Goal: Find specific page/section: Find specific page/section

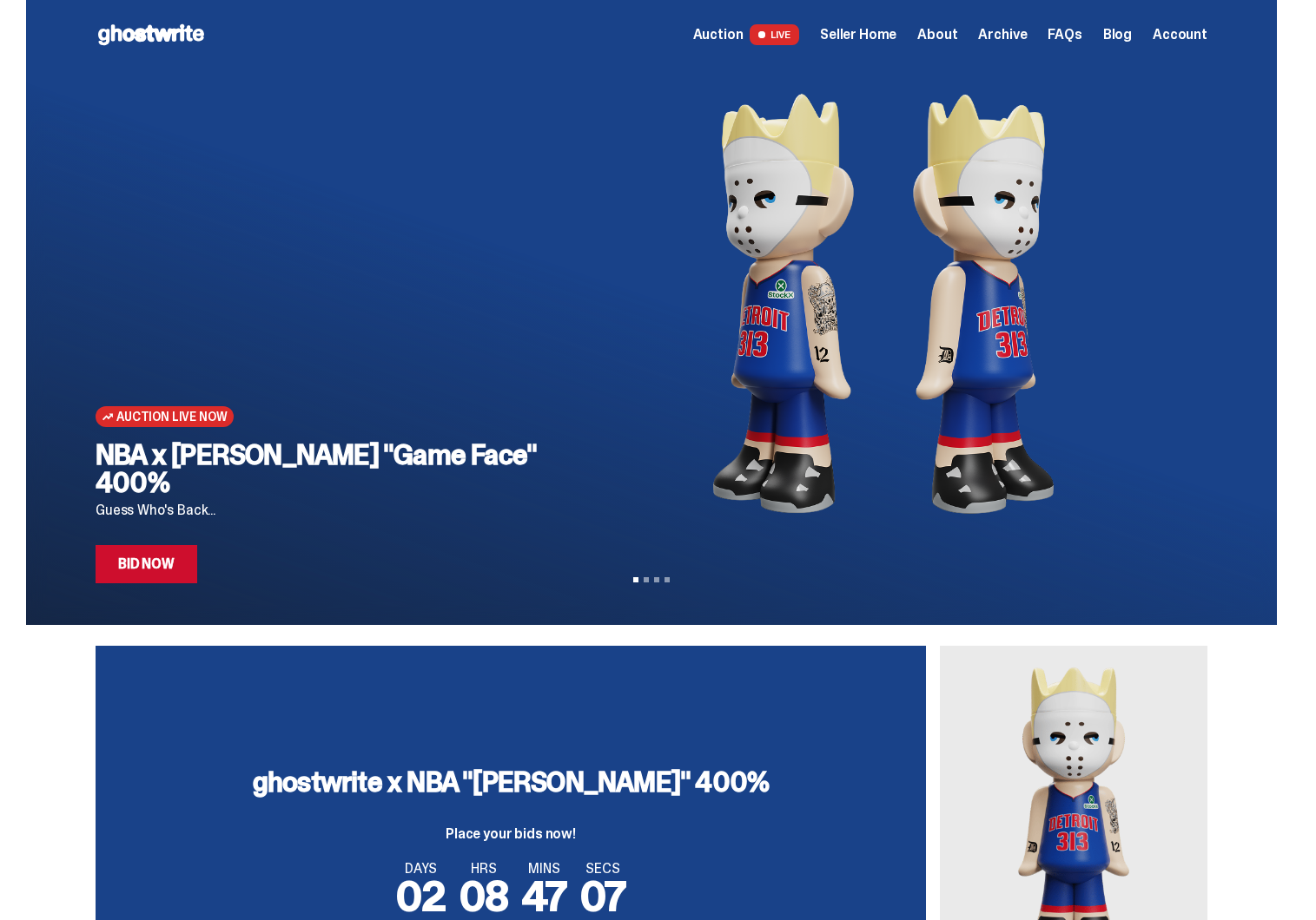
click at [866, 38] on span "Seller Home" at bounding box center [858, 34] width 76 height 14
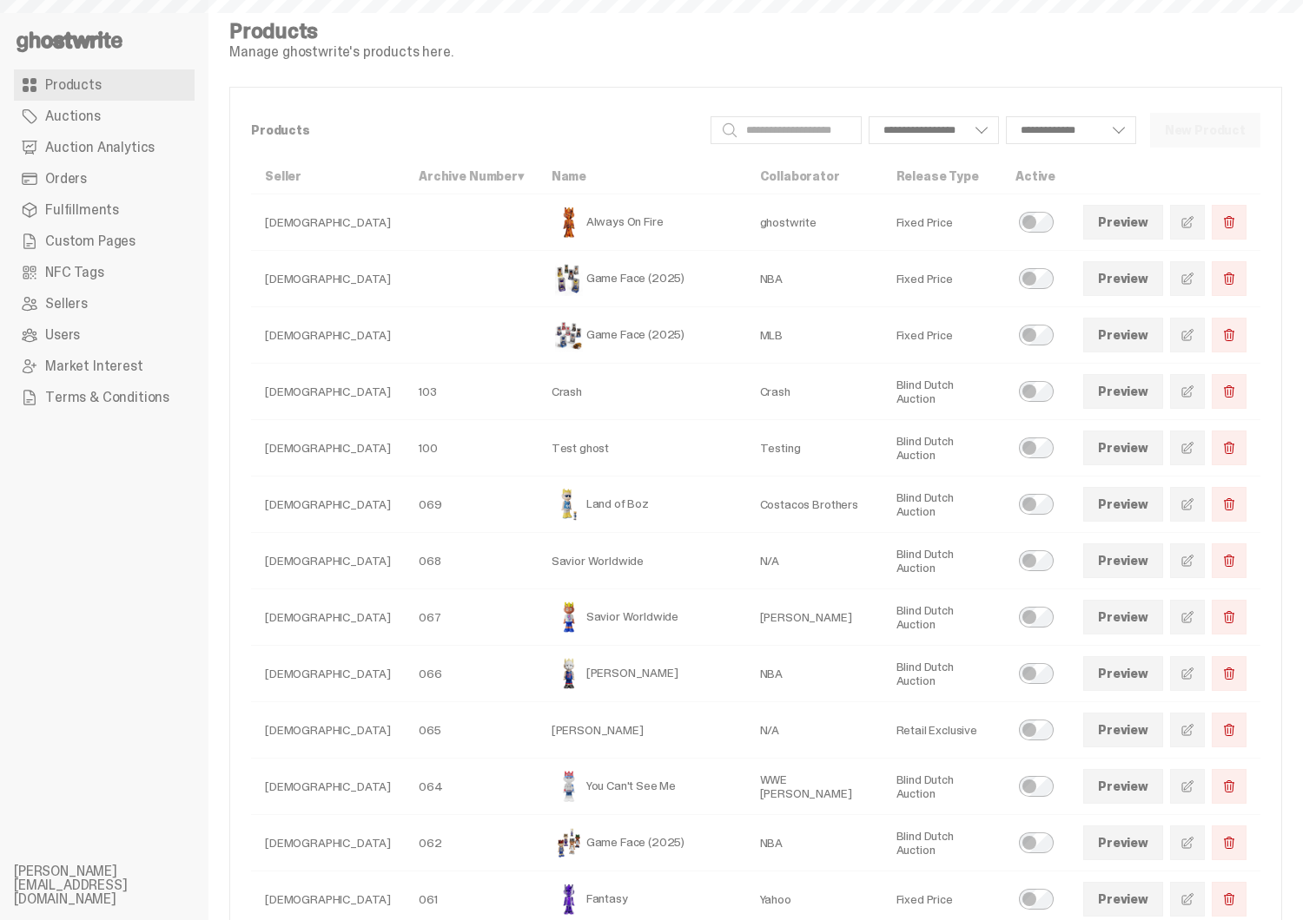
select select
click at [135, 136] on link "Auction Analytics" at bounding box center [104, 147] width 181 height 31
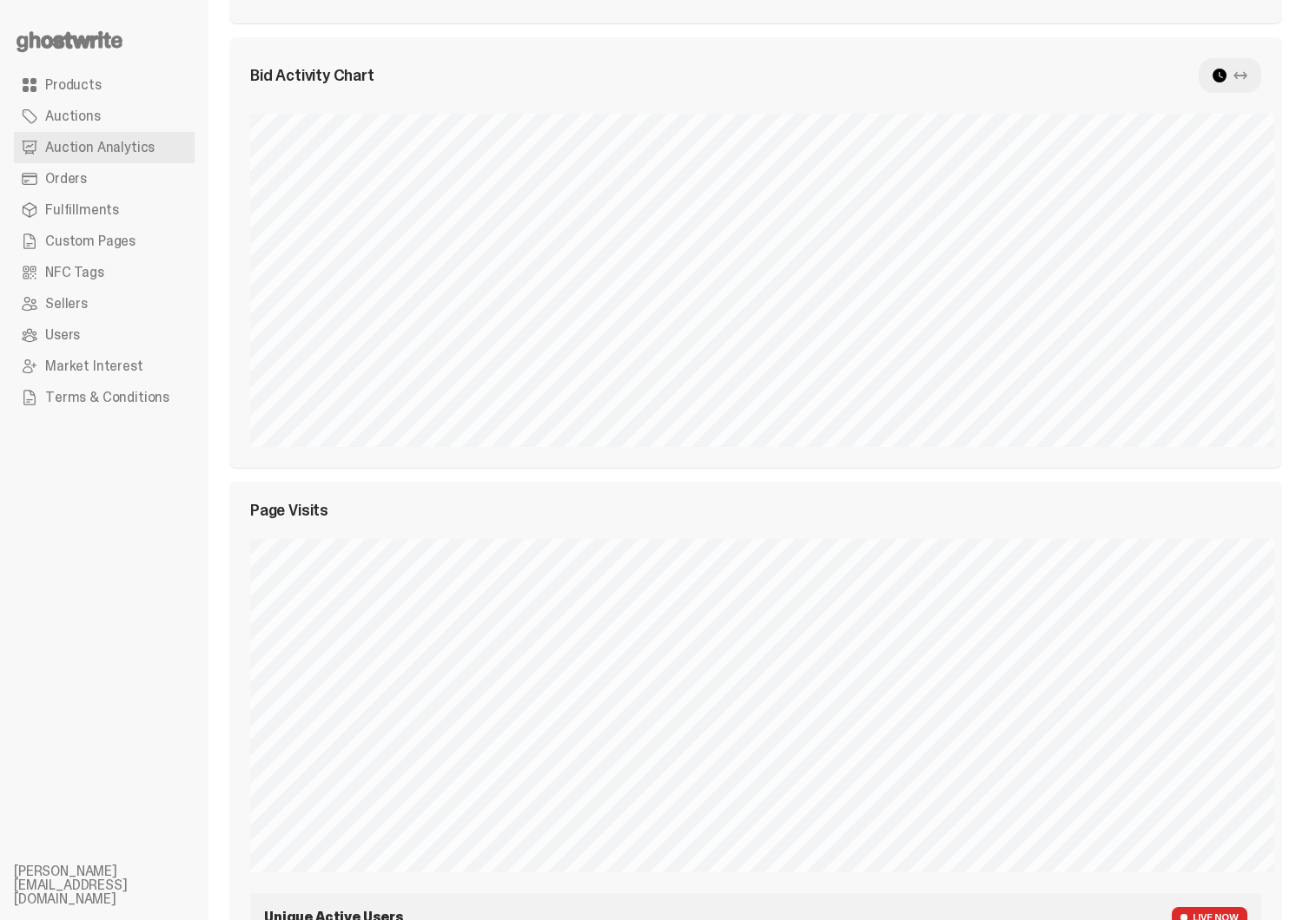
scroll to position [424, 0]
